Goal: Navigation & Orientation: Find specific page/section

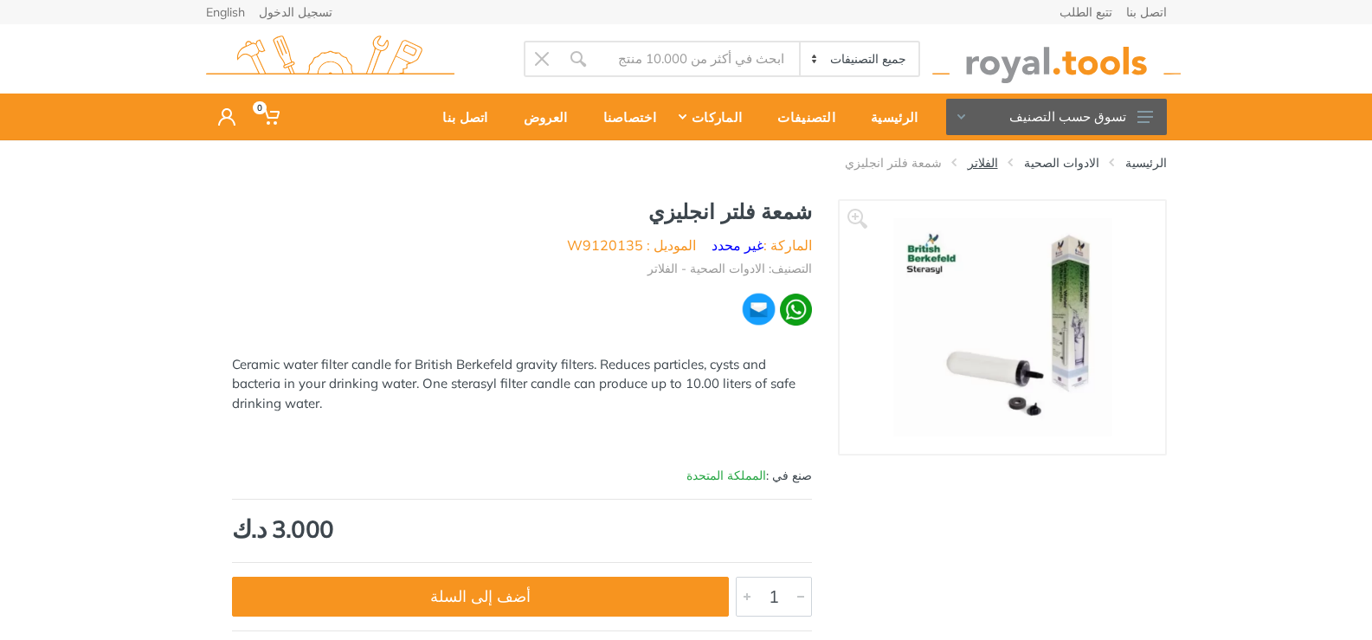
click at [998, 165] on link "الفلاتر" at bounding box center [983, 162] width 30 height 17
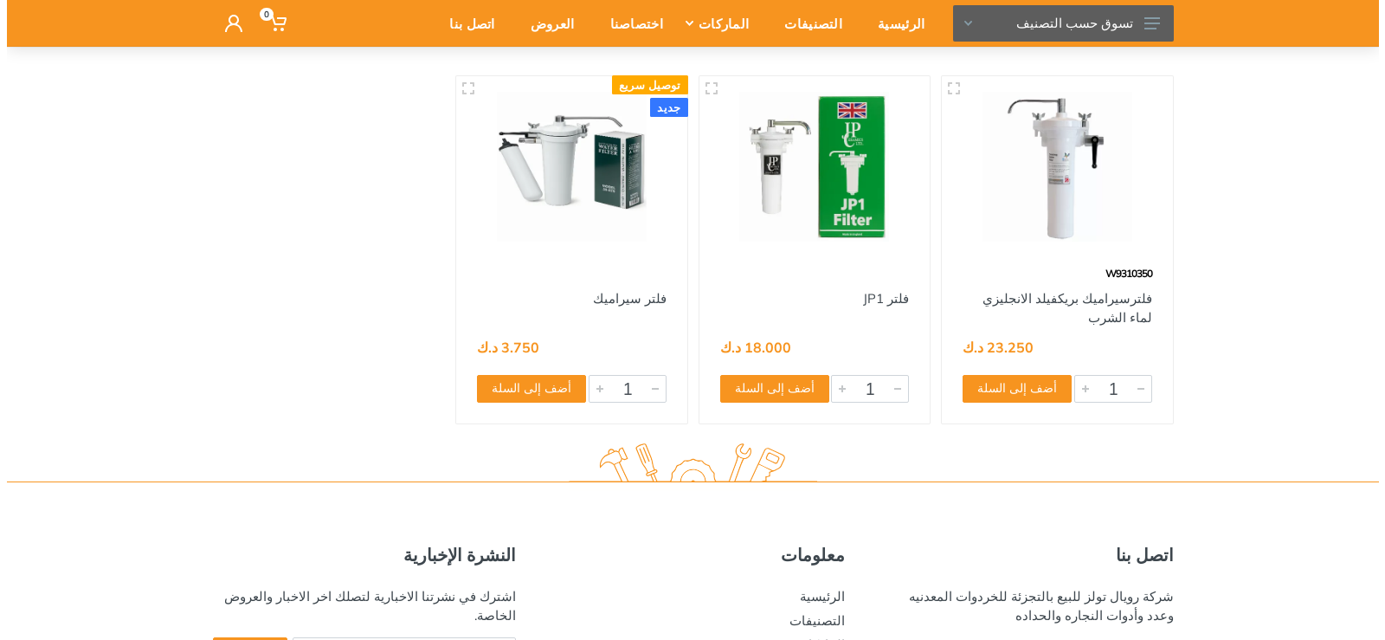
scroll to position [173, 0]
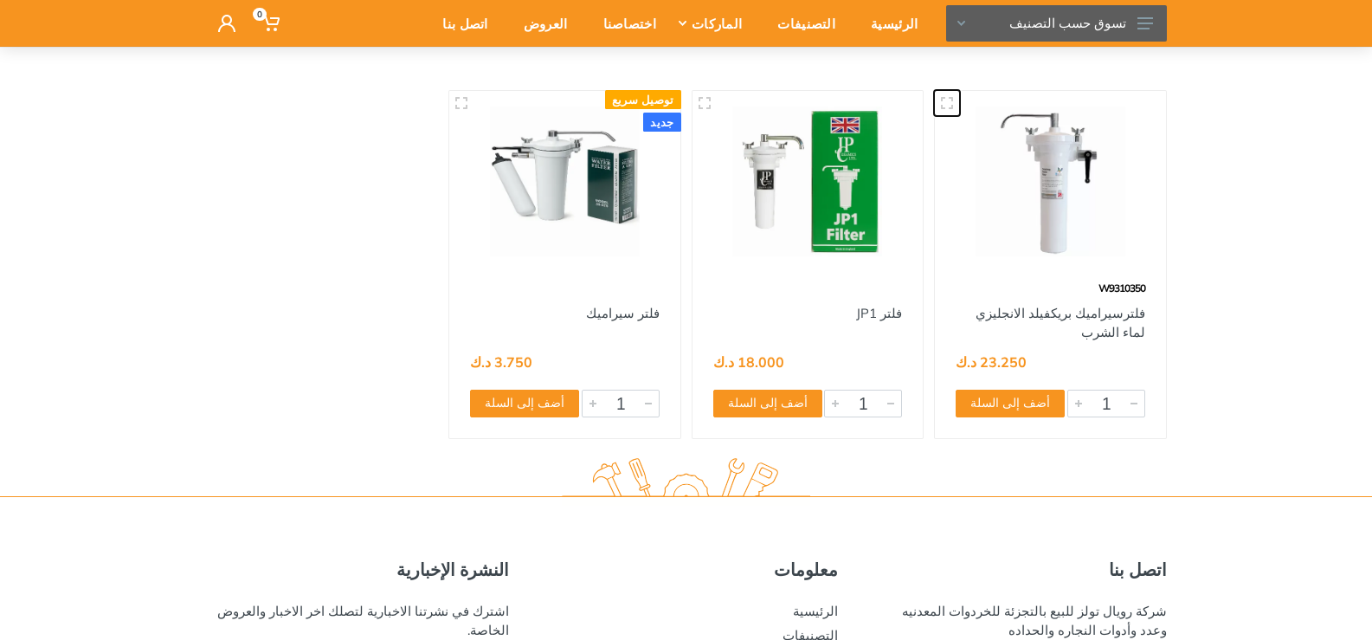
click at [942, 99] on use "button" at bounding box center [947, 103] width 12 height 12
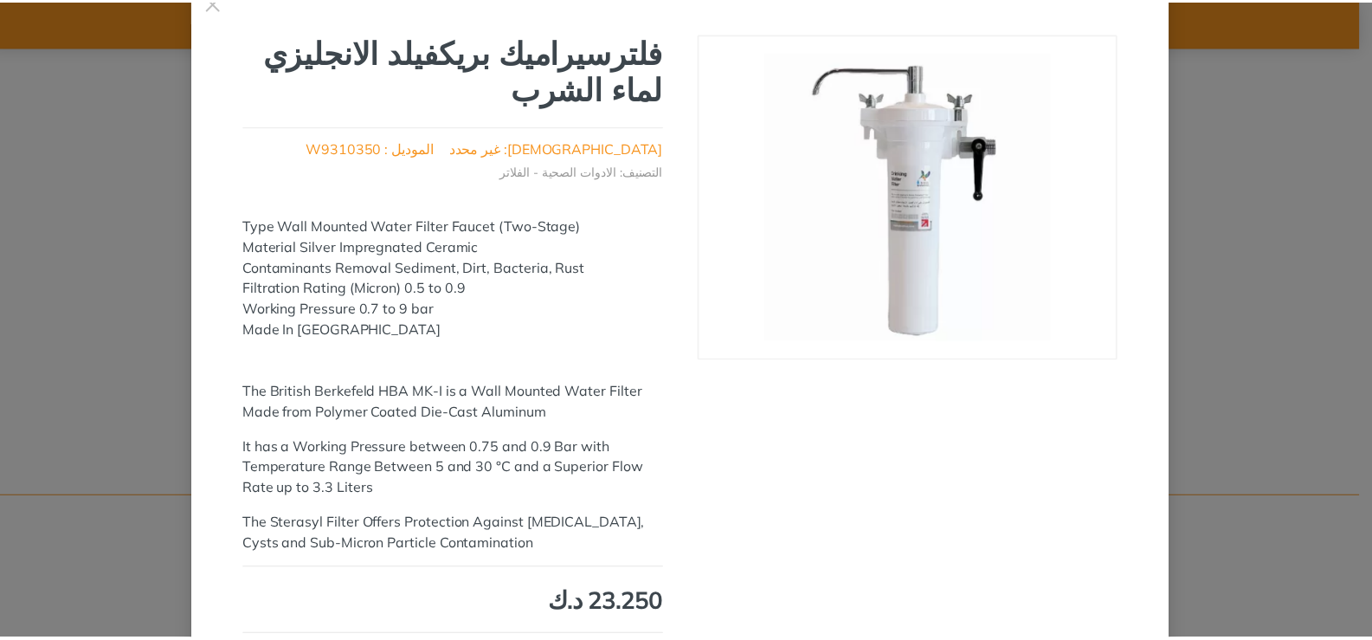
scroll to position [0, 0]
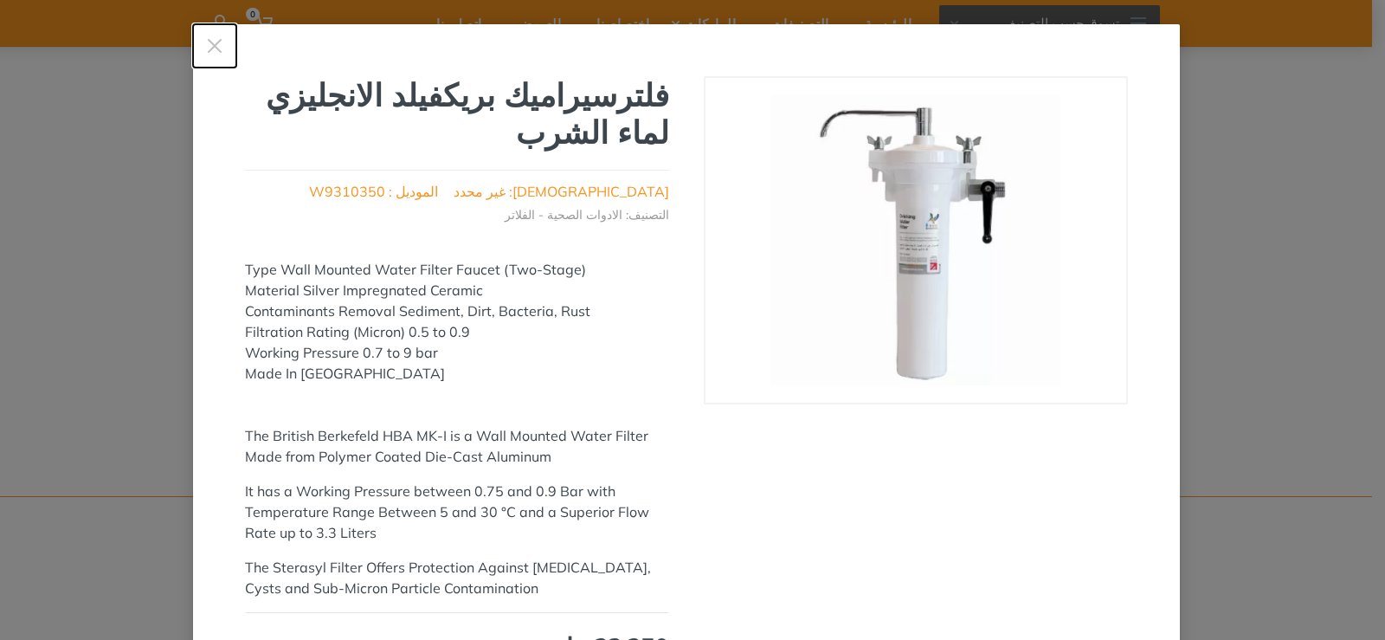
click at [217, 53] on icon "button" at bounding box center [214, 45] width 17 height 17
